Goal: Task Accomplishment & Management: Manage account settings

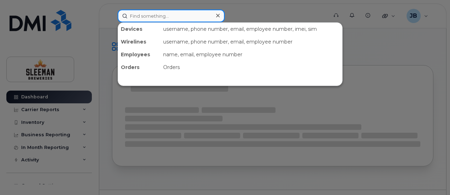
click at [127, 14] on input at bounding box center [171, 16] width 107 height 13
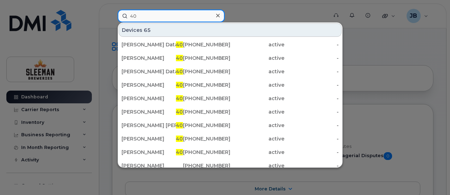
type input "4"
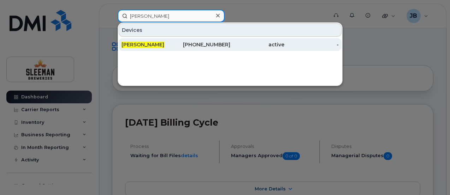
type input "[PERSON_NAME]"
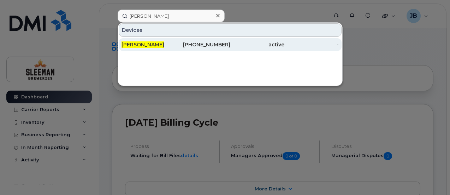
click at [146, 44] on span "[PERSON_NAME]" at bounding box center [142, 44] width 43 height 6
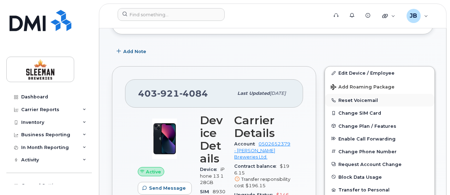
scroll to position [100, 0]
click at [354, 98] on button "Reset Voicemail" at bounding box center [379, 100] width 109 height 13
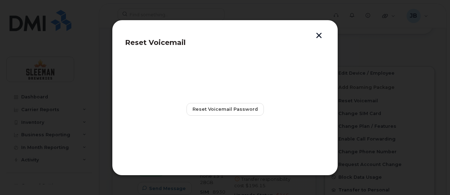
click at [319, 37] on button "button" at bounding box center [318, 35] width 11 height 7
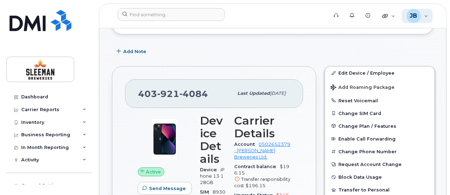
click at [421, 16] on div "JB Jose Benedith Wireless Admin" at bounding box center [416, 16] width 31 height 14
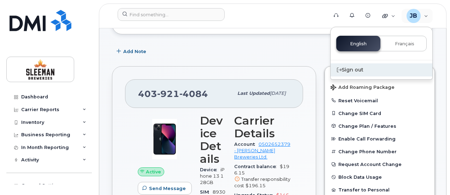
click at [350, 69] on div "Sign out" at bounding box center [381, 69] width 102 height 13
